Goal: Task Accomplishment & Management: Complete application form

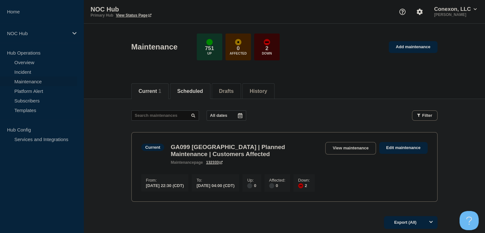
click at [187, 92] on button "Scheduled" at bounding box center [190, 91] width 26 height 6
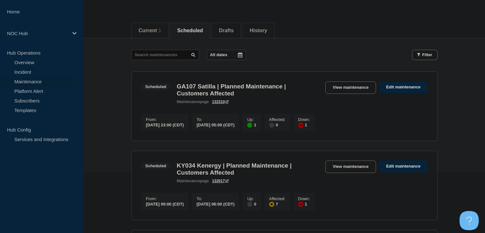
scroll to position [64, 0]
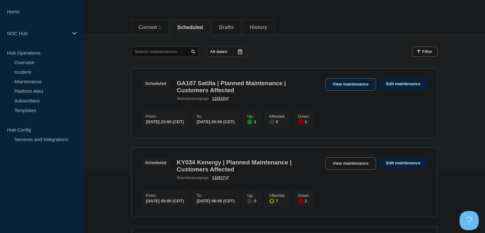
click at [338, 82] on link "View maintenance" at bounding box center [351, 84] width 50 height 12
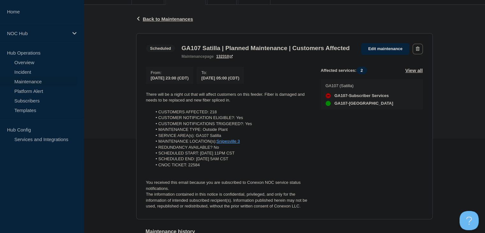
scroll to position [96, 0]
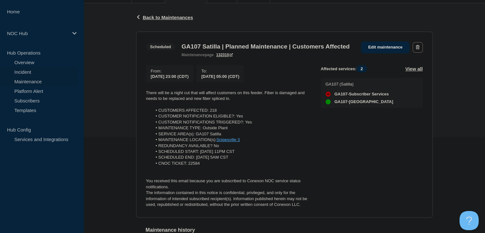
click at [32, 72] on link "Incident" at bounding box center [38, 72] width 77 height 10
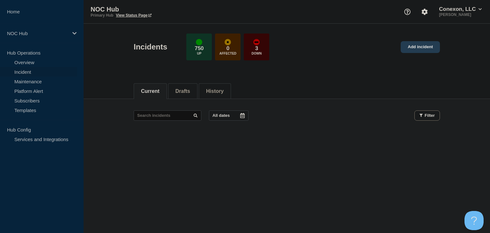
click at [429, 52] on link "Add incident" at bounding box center [420, 47] width 39 height 12
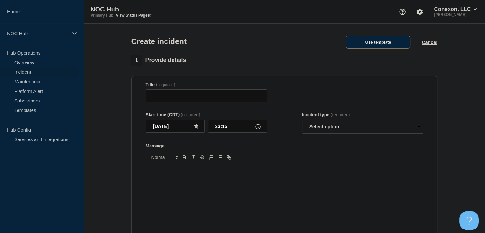
click at [380, 45] on button "Use template" at bounding box center [378, 42] width 65 height 13
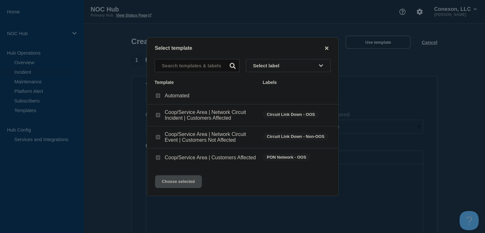
click at [161, 137] on div at bounding box center [158, 137] width 6 height 6
click at [158, 137] on input "Coop/Service Area | Network Circuit Event | Customers Not Affected checkbox" at bounding box center [158, 137] width 4 height 4
checkbox input "true"
click at [175, 187] on button "Choose selected" at bounding box center [178, 181] width 47 height 13
type input "Coop/Service Area | Network Circuit Event | Customers Not Affected"
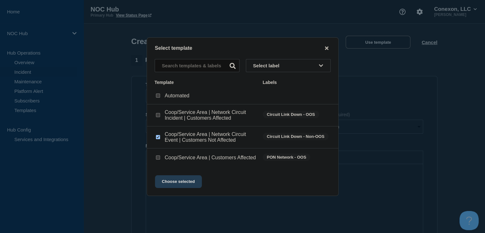
select select "investigating"
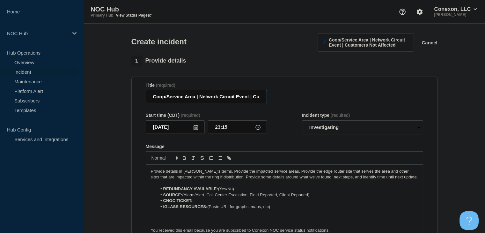
drag, startPoint x: 195, startPoint y: 100, endPoint x: 137, endPoint y: 102, distance: 58.5
click at [137, 102] on section "Title (required) Coop/Service Area | Network Circuit Event | Customers Not Affe…" at bounding box center [284, 162] width 306 height 171
type input "FL158 Escambia | Network Circuit Event | Customers Not Affected"
click at [239, 190] on li "REDUNDANCY AVAILABLE: (Yes/No)" at bounding box center [287, 189] width 261 height 6
click at [221, 189] on li "REDUNDANCY AVAILABLE: (Yes" at bounding box center [287, 189] width 261 height 6
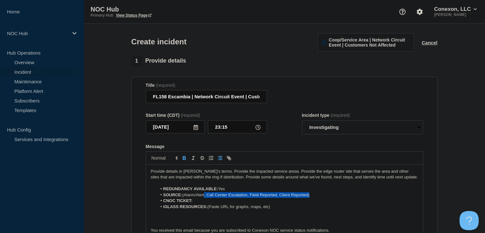
drag, startPoint x: 316, startPoint y: 197, endPoint x: 206, endPoint y: 199, distance: 110.4
click at [206, 198] on li "SOURCE: (Alarm/Alert, Call Center Escalation, Field Reported, Client Reported)" at bounding box center [287, 195] width 261 height 6
click at [186, 196] on li "SOURCE: (Alarm/Alert" at bounding box center [287, 195] width 261 height 6
click at [185, 198] on li "SOURCE: (Alarm/Alert" at bounding box center [287, 195] width 261 height 6
click at [199, 202] on li "CNOC TICKET:" at bounding box center [287, 201] width 261 height 6
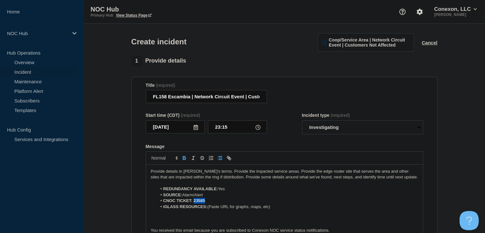
drag, startPoint x: 209, startPoint y: 203, endPoint x: 194, endPoint y: 203, distance: 15.0
click at [194, 203] on li "CNOC TICKET: 23585" at bounding box center [287, 201] width 261 height 6
click at [184, 161] on icon "Toggle bold text" at bounding box center [185, 158] width 6 height 6
drag, startPoint x: 278, startPoint y: 208, endPoint x: 209, endPoint y: 210, distance: 68.6
click at [209, 210] on li "iGLASS RESOURCES: (Paste URL for graphs, maps, etc)" at bounding box center [287, 207] width 261 height 6
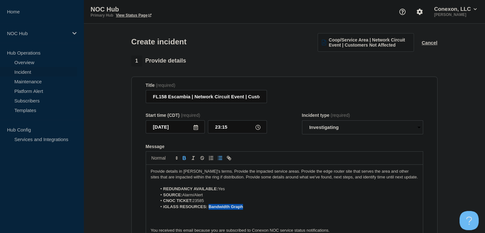
drag, startPoint x: 247, startPoint y: 209, endPoint x: 209, endPoint y: 206, distance: 37.5
click at [209, 210] on li "iGLASS RESOURCES: Bandwidth Graph" at bounding box center [287, 207] width 261 height 6
click at [185, 161] on icon "Toggle bold text" at bounding box center [185, 158] width 6 height 6
click at [232, 162] on button "Toggle link" at bounding box center [229, 158] width 9 height 8
paste input "https://noc.iglass.net/jglass/core/graph/standard/4/conexon-connect/hour/182843"
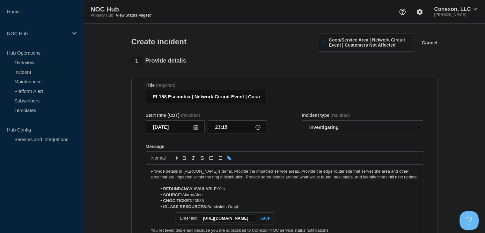
scroll to position [0, 109]
type input "https://noc.iglass.net/jglass/core/graph/standard/4/conexon-connect/hour/182843"
click at [265, 222] on div "https://noc.iglass.net/jglass/core/graph/standard/4/conexon-connect/hour/182843" at bounding box center [225, 218] width 98 height 12
click at [264, 221] on link at bounding box center [262, 218] width 15 height 5
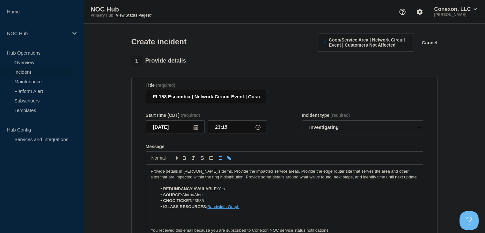
click at [223, 209] on link "Bandwidth Graph" at bounding box center [223, 206] width 32 height 5
click at [225, 218] on link "https://noc.iglass.net/jglass/core/graph/standard/4/conexon-connect/hour/182843" at bounding box center [209, 218] width 44 height 8
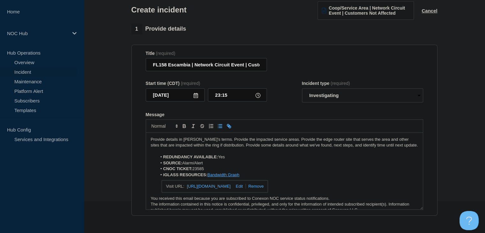
scroll to position [96, 0]
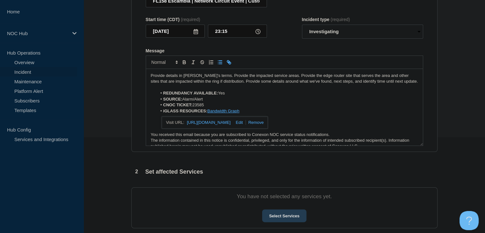
click at [280, 218] on button "Select Services" at bounding box center [284, 215] width 44 height 13
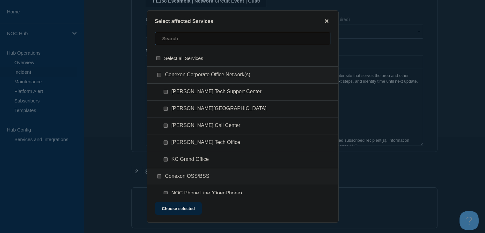
click at [177, 43] on input "text" at bounding box center [243, 38] width 176 height 13
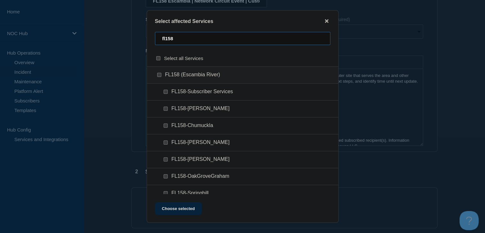
type input "fl158"
click at [166, 92] on input "FL158-Subscriber Services checkbox" at bounding box center [166, 92] width 4 height 4
checkbox input "true"
click at [167, 124] on input "FL158-Chumuckla checkbox" at bounding box center [166, 126] width 4 height 4
checkbox input "true"
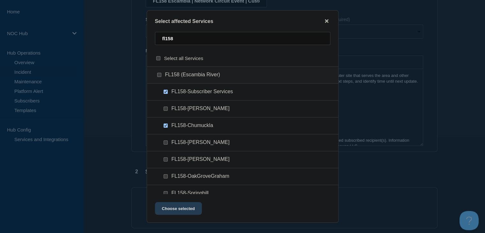
click at [177, 203] on button "Choose selected" at bounding box center [178, 208] width 47 height 13
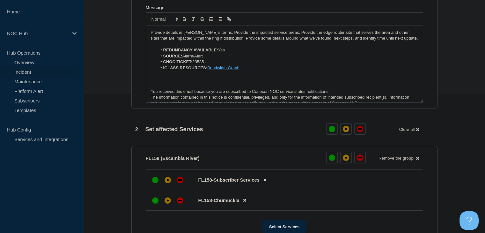
scroll to position [191, 0]
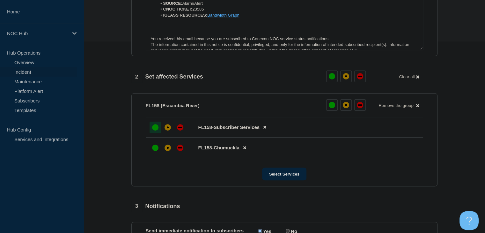
click at [154, 128] on div "up" at bounding box center [155, 127] width 6 height 6
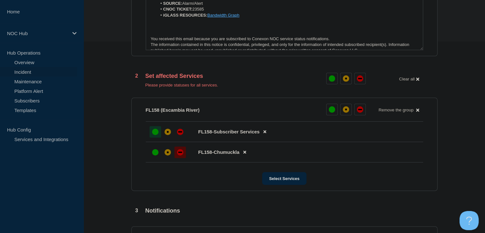
click at [183, 155] on div "down" at bounding box center [180, 152] width 6 height 6
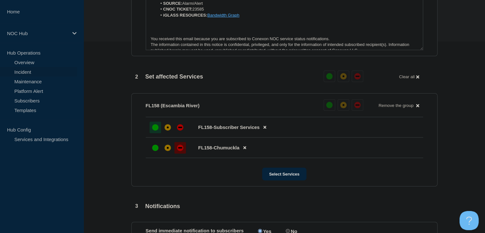
scroll to position [96, 0]
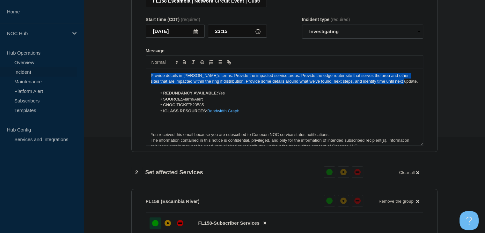
drag, startPoint x: 393, startPoint y: 82, endPoint x: 133, endPoint y: 71, distance: 260.4
click at [133, 71] on section "Title (required) FL158 Escambia | Network Circuit Event | Customers Not Affecte…" at bounding box center [284, 66] width 306 height 171
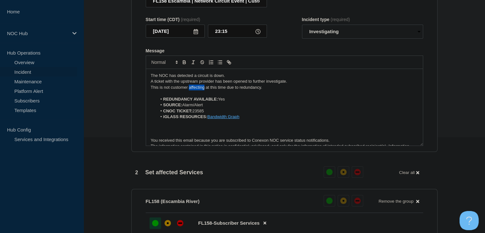
drag, startPoint x: 204, startPoint y: 90, endPoint x: 189, endPoint y: 89, distance: 14.7
click at [189, 89] on p "This is not customer affecting at this time due to redundancy." at bounding box center [284, 88] width 267 height 6
click at [286, 90] on p "This is not customer impacting at this time due to redundancy." at bounding box center [284, 88] width 267 height 6
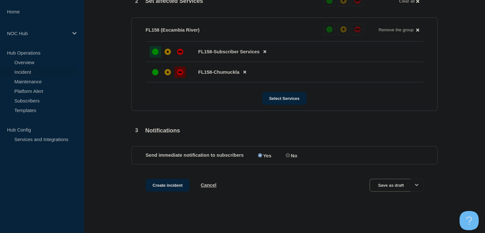
scroll to position [270, 0]
click at [165, 186] on button "Create incident" at bounding box center [168, 185] width 44 height 13
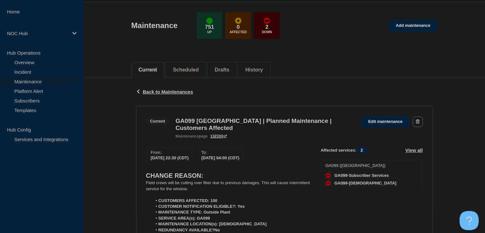
scroll to position [64, 0]
